Goal: Task Accomplishment & Management: Use online tool/utility

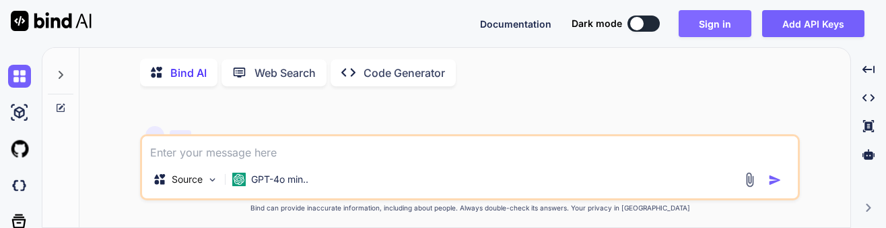
click at [730, 26] on button "Sign in" at bounding box center [715, 23] width 73 height 27
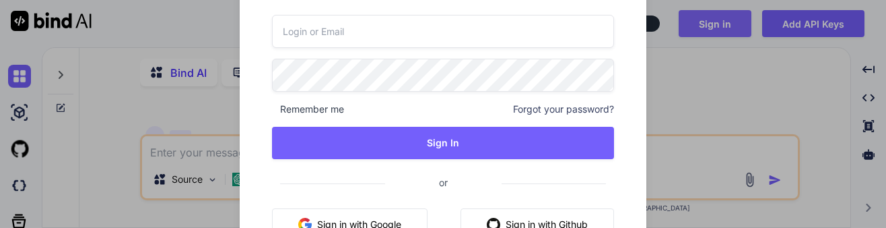
type textarea "x"
click at [358, 219] on button "Sign in with Google" at bounding box center [350, 224] width 156 height 32
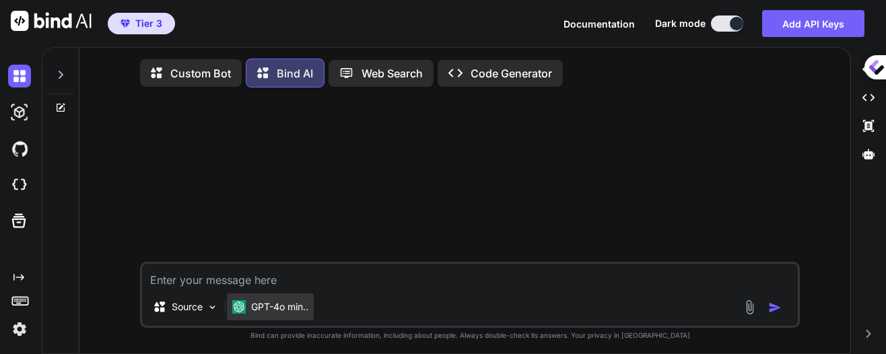
click at [293, 227] on p "GPT-4o min.." at bounding box center [279, 306] width 57 height 13
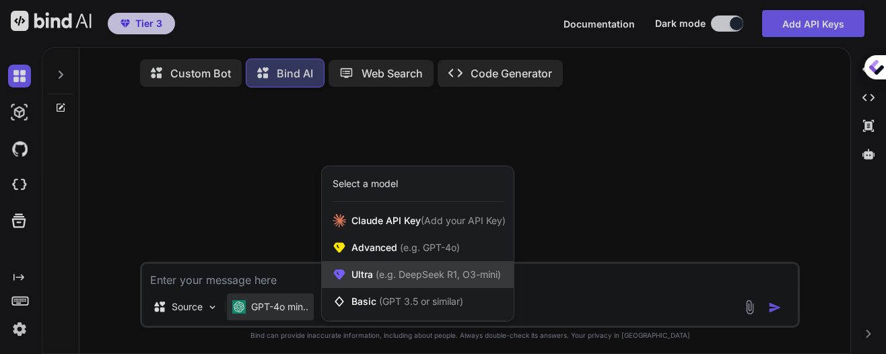
click at [397, 227] on span "(e.g. DeepSeek R1, O3-mini)" at bounding box center [437, 274] width 128 height 11
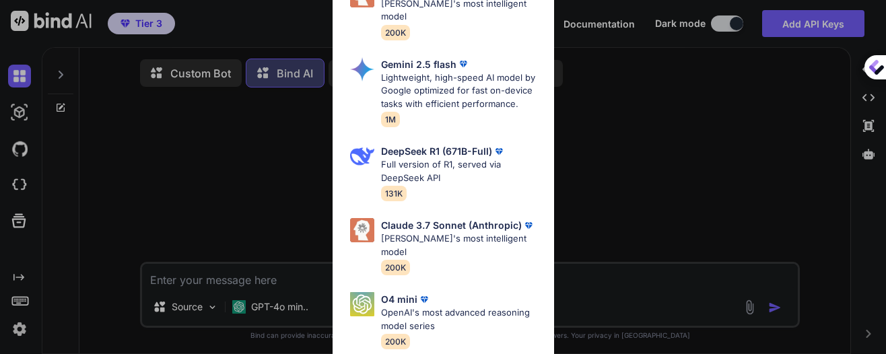
scroll to position [215, 0]
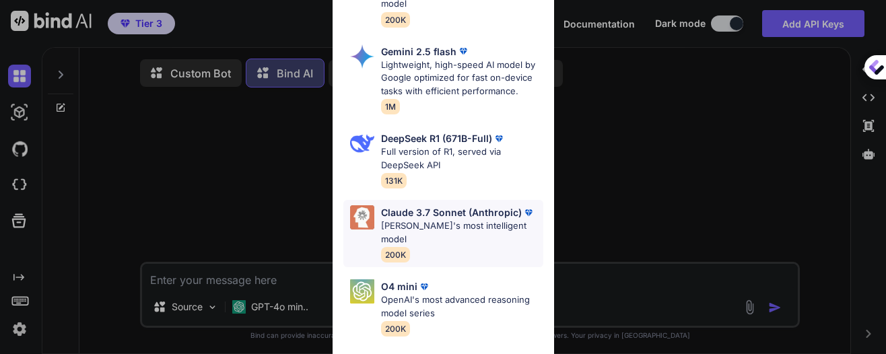
click at [468, 219] on div "[PERSON_NAME] 3.7 Sonnet (Anthropic) [PERSON_NAME]'s most intelligent model 200K" at bounding box center [462, 233] width 162 height 57
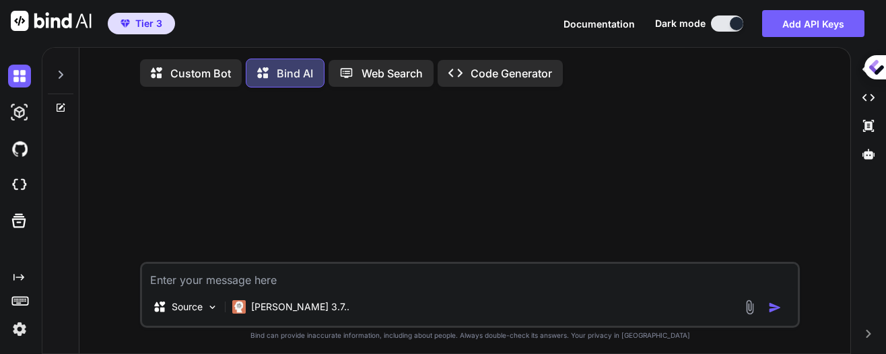
click at [329, 227] on textarea at bounding box center [470, 276] width 656 height 24
